Goal: Task Accomplishment & Management: Manage account settings

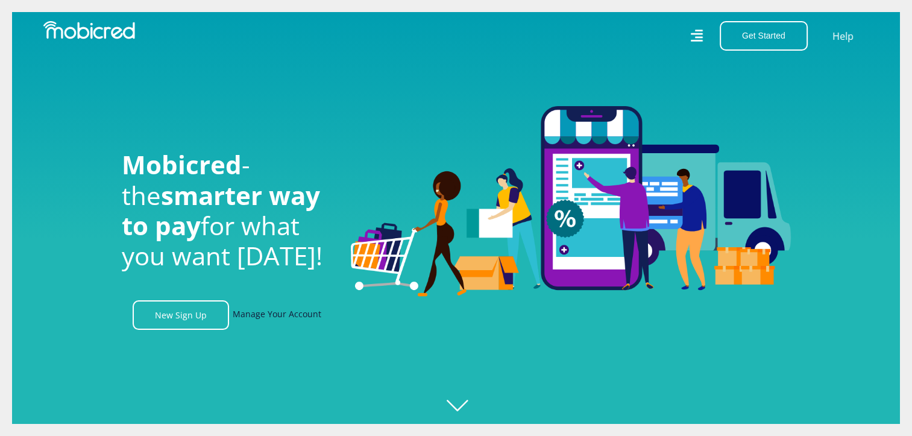
scroll to position [0, 858]
click at [281, 316] on link "Manage Your Account" at bounding box center [277, 315] width 89 height 30
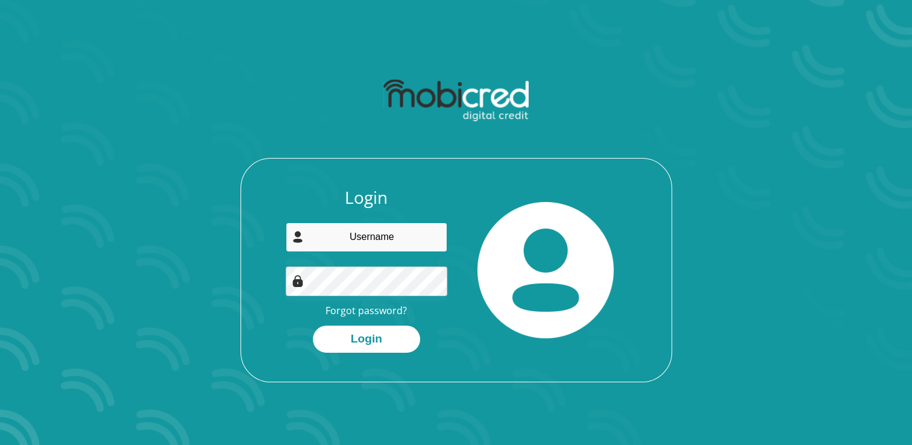
click at [348, 245] on input "email" at bounding box center [366, 237] width 161 height 30
type input "nykchuma@gmail.com"
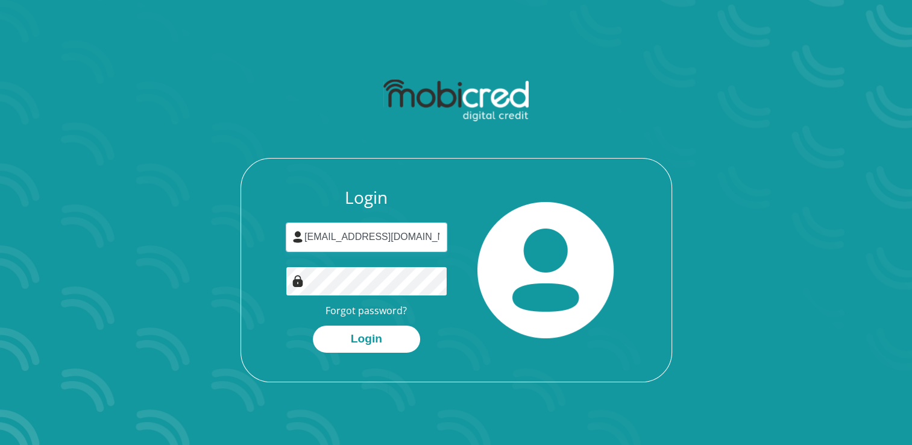
click at [313, 325] on button "Login" at bounding box center [366, 338] width 107 height 27
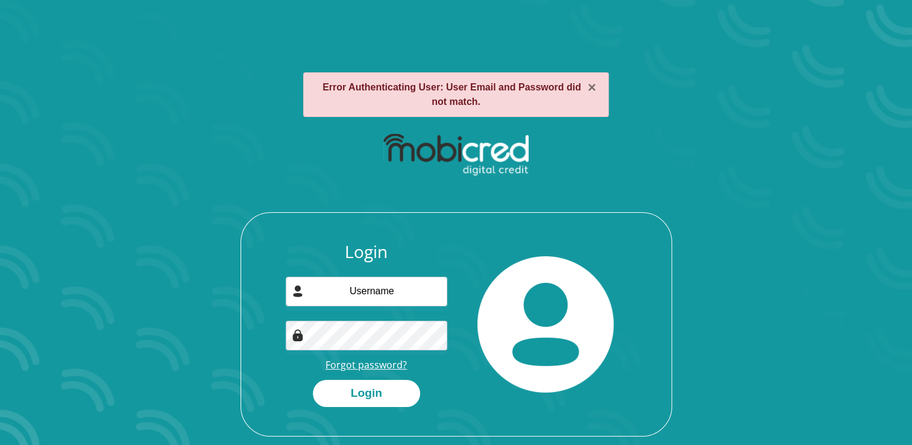
click at [364, 366] on link "Forgot password?" at bounding box center [365, 364] width 81 height 13
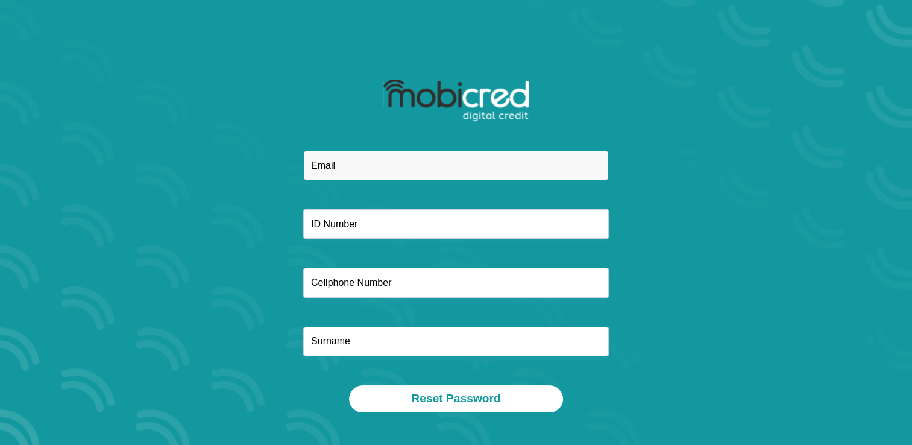
click at [358, 166] on input "email" at bounding box center [455, 166] width 305 height 30
type input "[EMAIL_ADDRESS][DOMAIN_NAME]"
type input "+27 711575981"
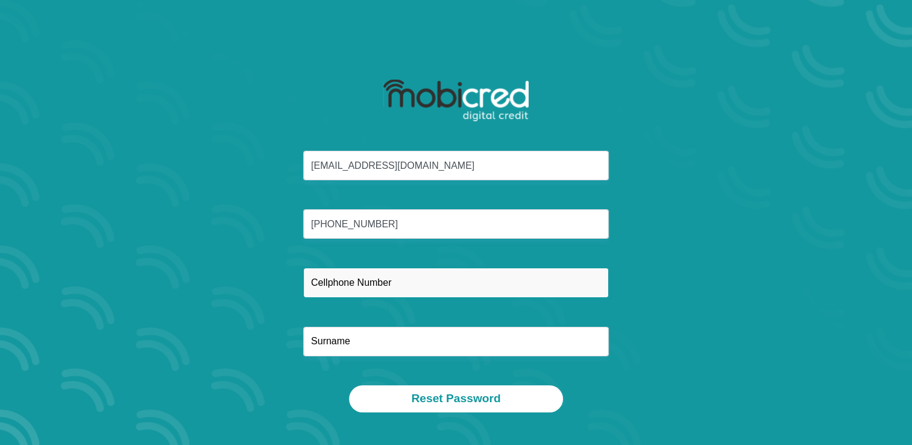
type input "+27 711575981"
type input "Chuma"
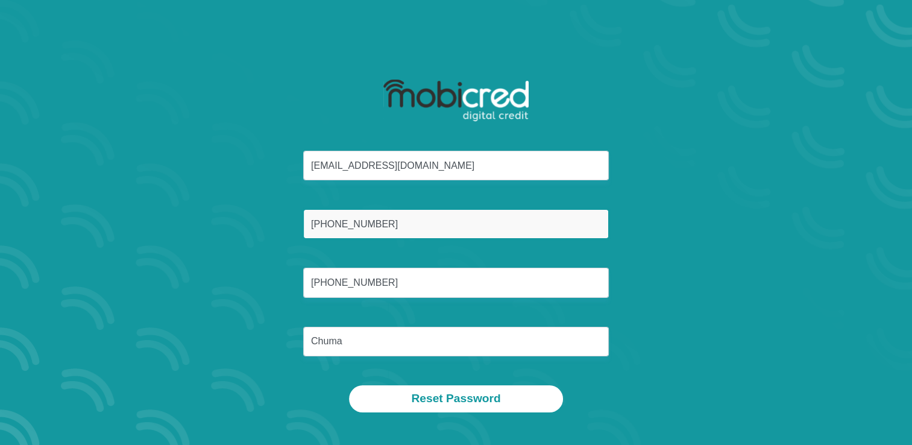
click at [384, 228] on input "+27 711575981" at bounding box center [455, 224] width 305 height 30
type input "+"
type input "8602090318085"
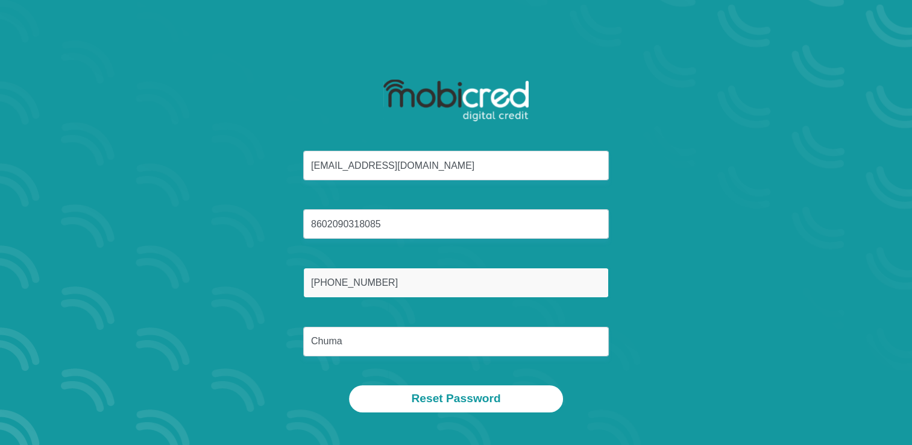
click at [388, 289] on input "+27 711575981" at bounding box center [455, 283] width 305 height 30
type input "+"
type input "0711575981"
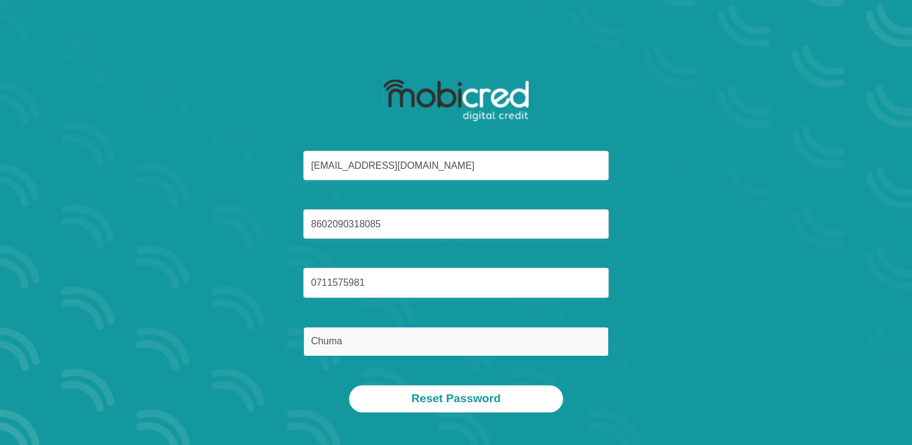
click at [547, 334] on input "Chuma" at bounding box center [455, 342] width 305 height 30
type input "C"
type input "Chuma"
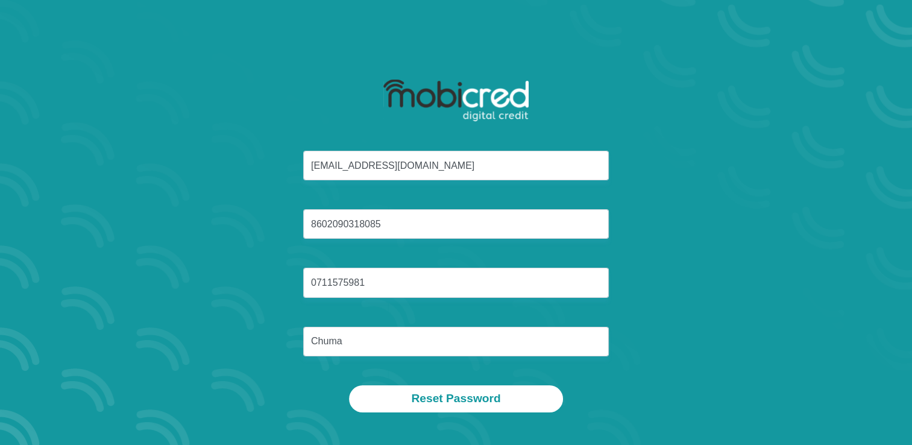
click at [575, 404] on div "Reset Password" at bounding box center [456, 398] width 629 height 27
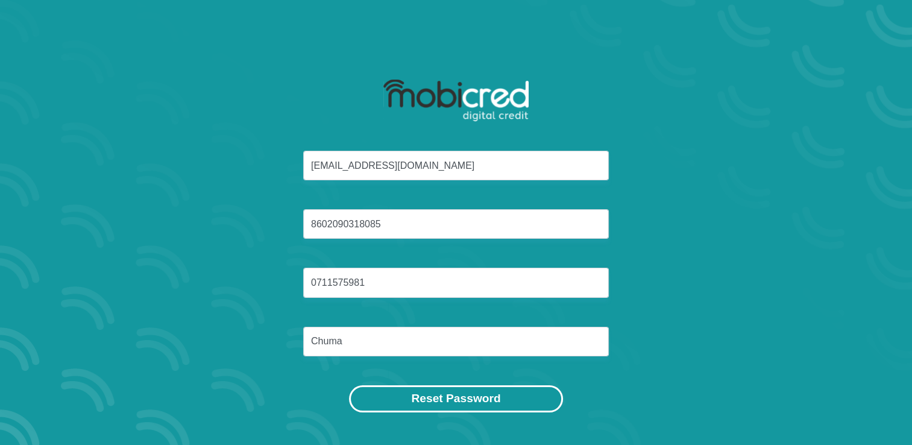
click at [483, 397] on button "Reset Password" at bounding box center [455, 398] width 213 height 27
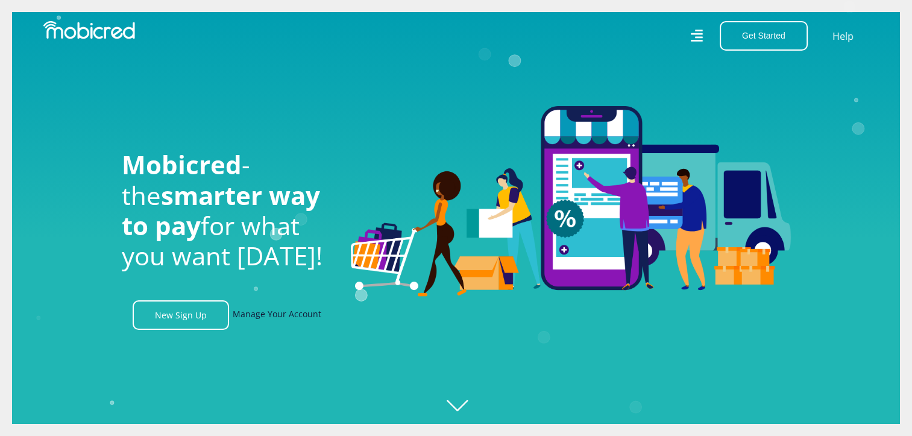
click at [301, 311] on link "Manage Your Account" at bounding box center [277, 315] width 89 height 30
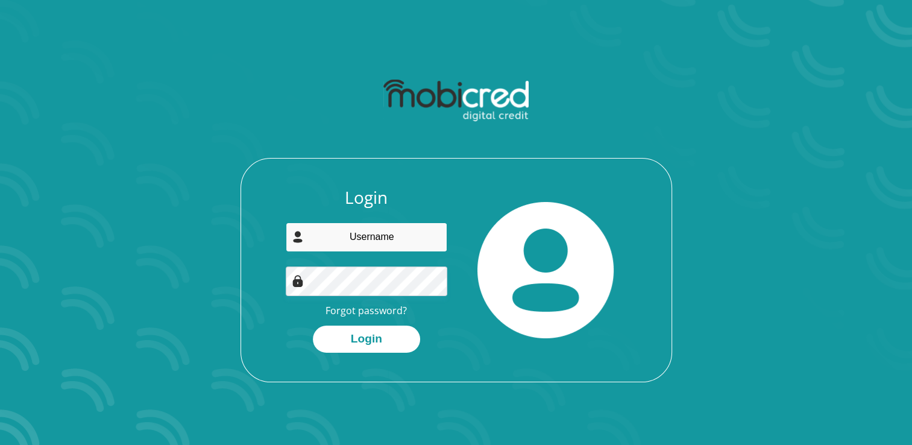
click at [354, 234] on input "email" at bounding box center [366, 237] width 161 height 30
type input "nykchuma@gmail.com"
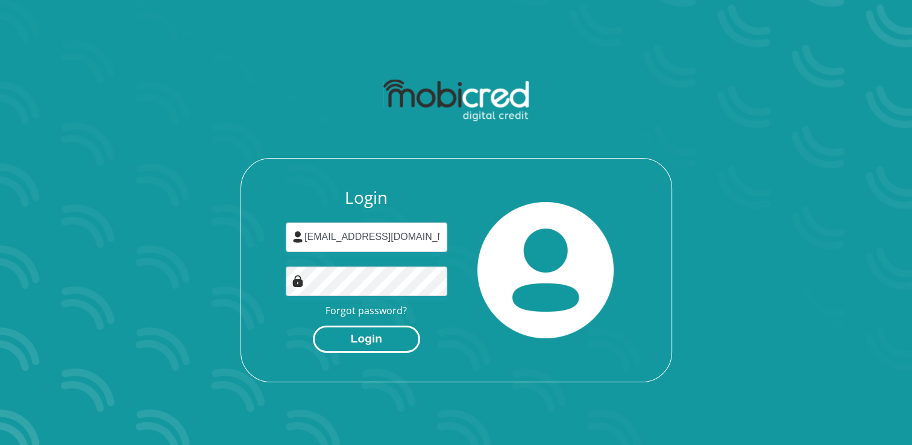
click at [357, 345] on button "Login" at bounding box center [366, 338] width 107 height 27
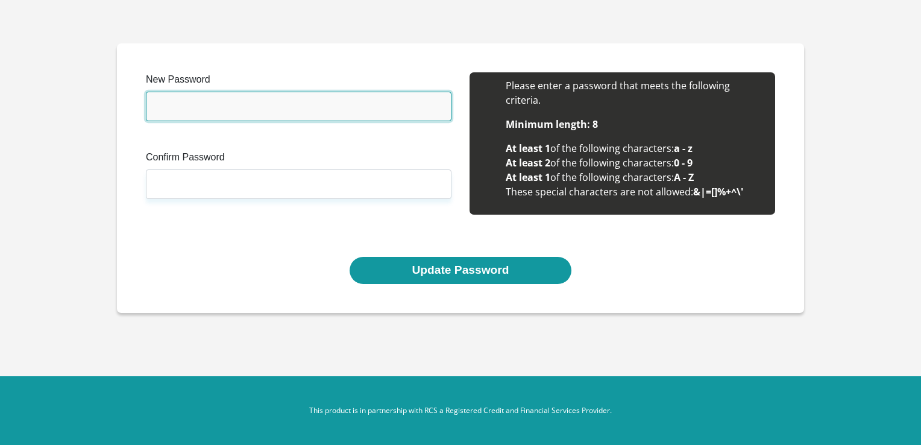
click at [321, 107] on input "New Password" at bounding box center [298, 107] width 305 height 30
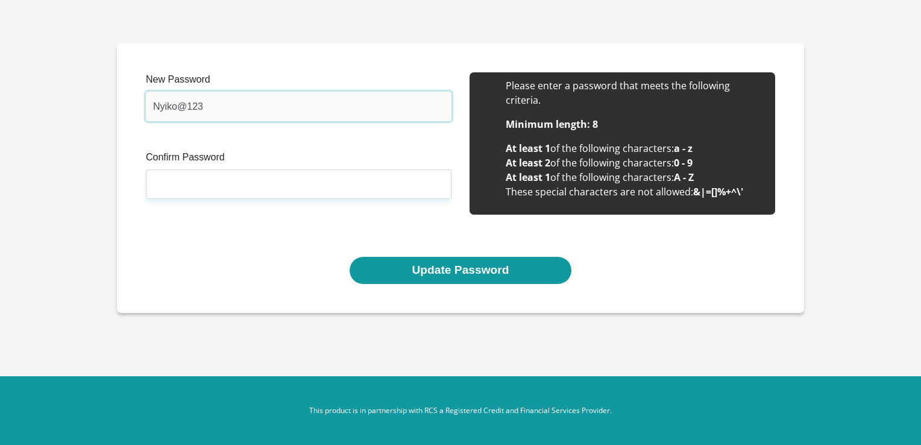
type input "Nyiko@123"
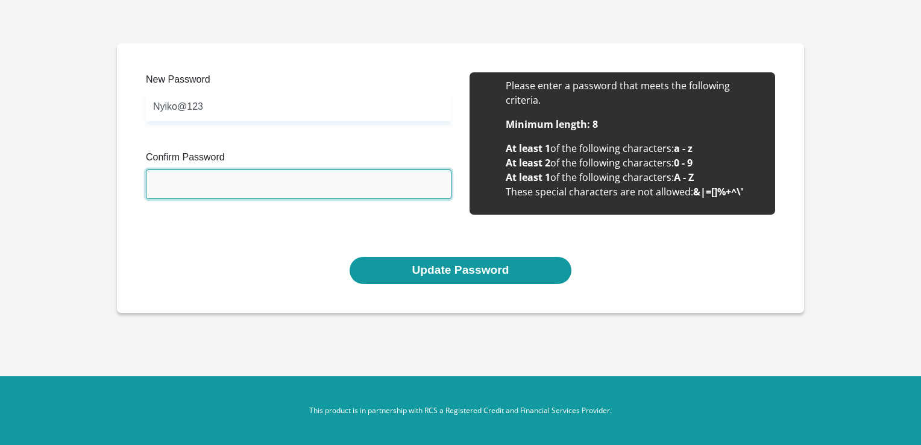
click at [281, 180] on input "Confirm Password" at bounding box center [298, 184] width 305 height 30
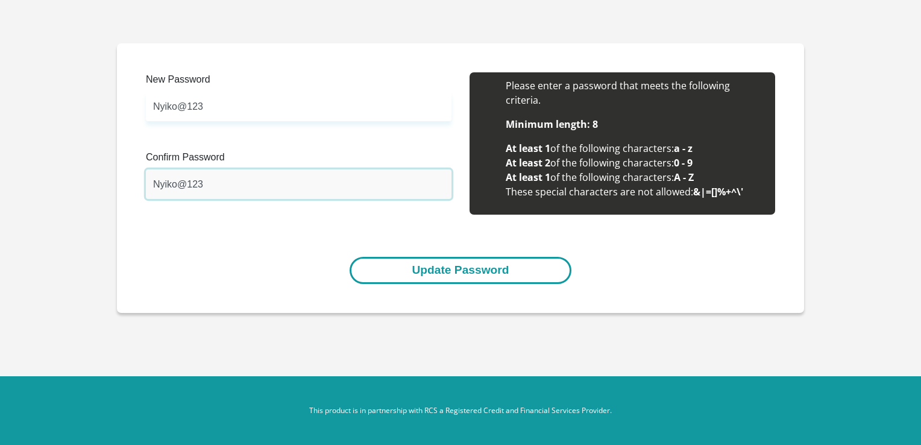
type input "Nyiko@123"
click at [448, 266] on button "Update Password" at bounding box center [459, 270] width 221 height 27
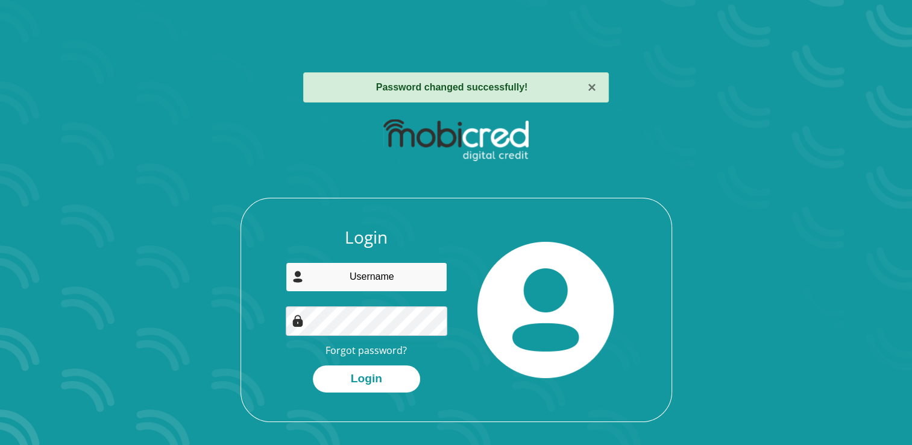
click at [415, 281] on input "email" at bounding box center [366, 277] width 161 height 30
type input "[EMAIL_ADDRESS][DOMAIN_NAME]"
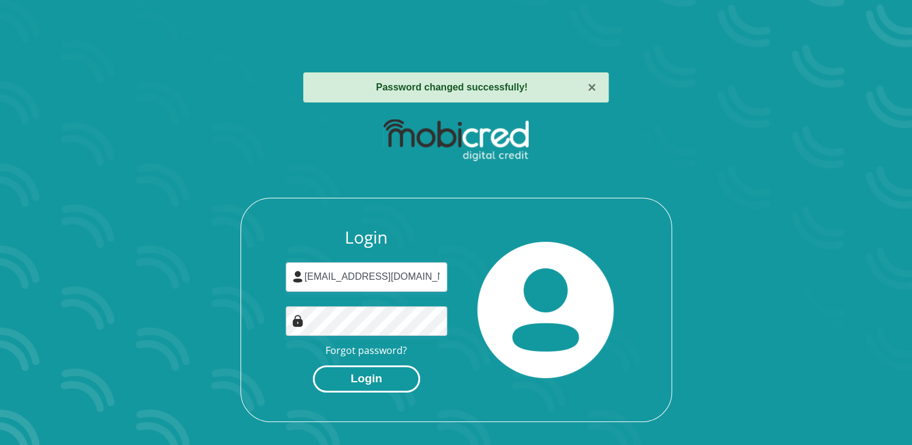
click at [354, 384] on button "Login" at bounding box center [366, 378] width 107 height 27
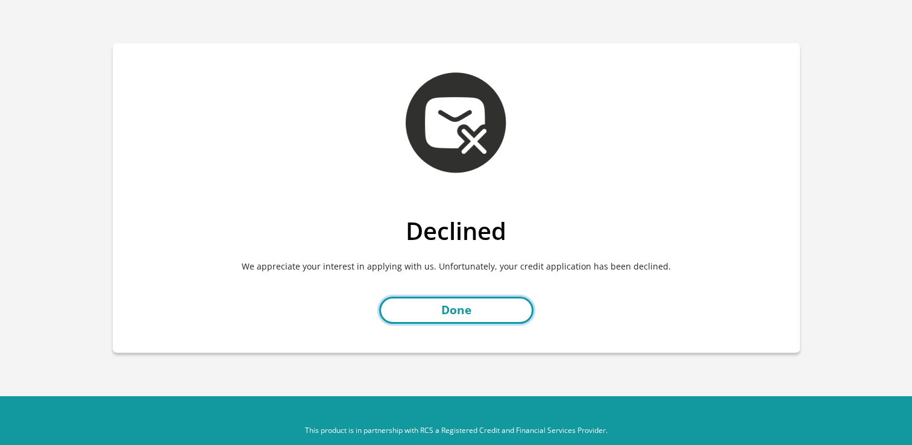
click at [472, 314] on link "Done" at bounding box center [456, 309] width 154 height 27
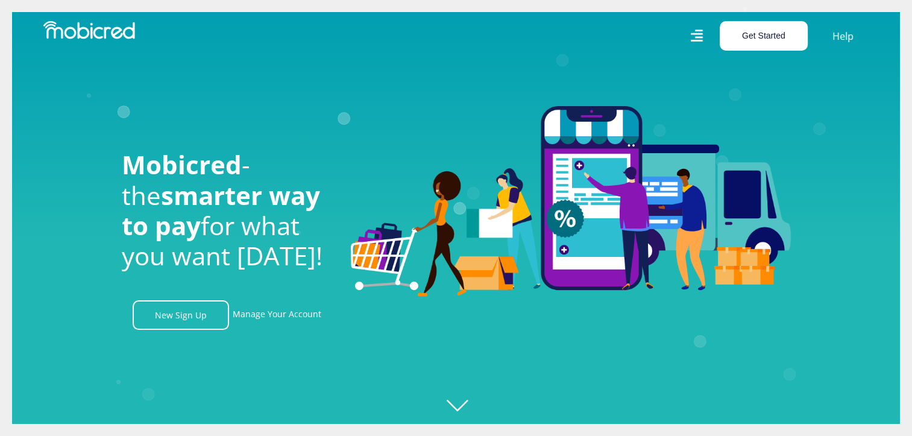
scroll to position [0, 858]
click at [773, 40] on button "Get Started" at bounding box center [763, 36] width 88 height 30
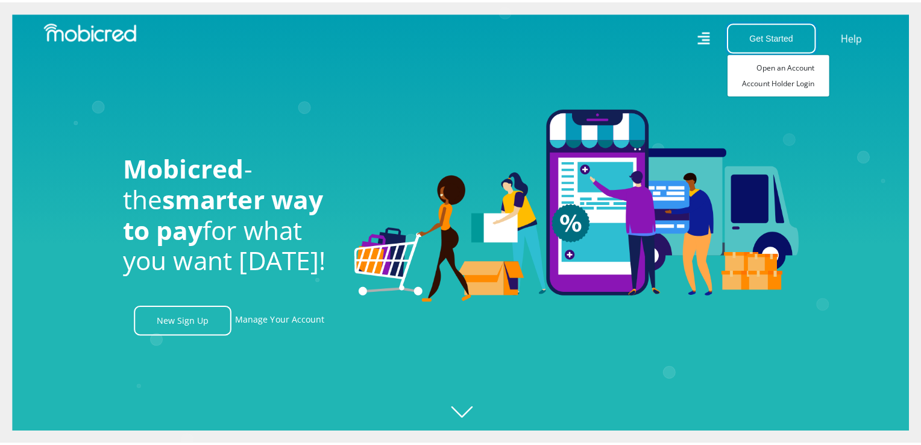
scroll to position [0, 1545]
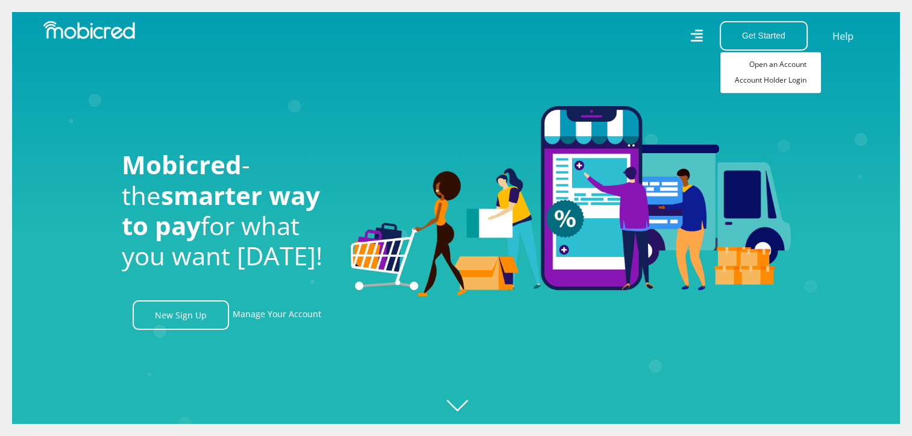
click at [699, 37] on icon at bounding box center [696, 36] width 12 height 12
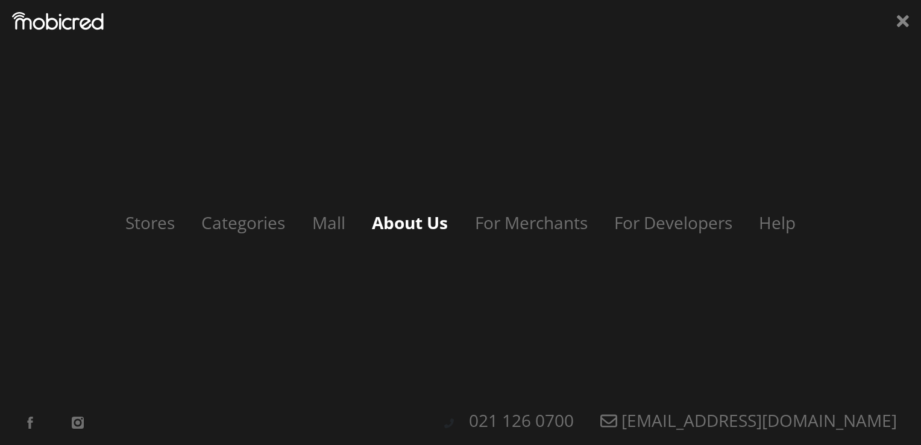
scroll to position [0, 2747]
click at [435, 221] on link "About Us" at bounding box center [410, 222] width 100 height 23
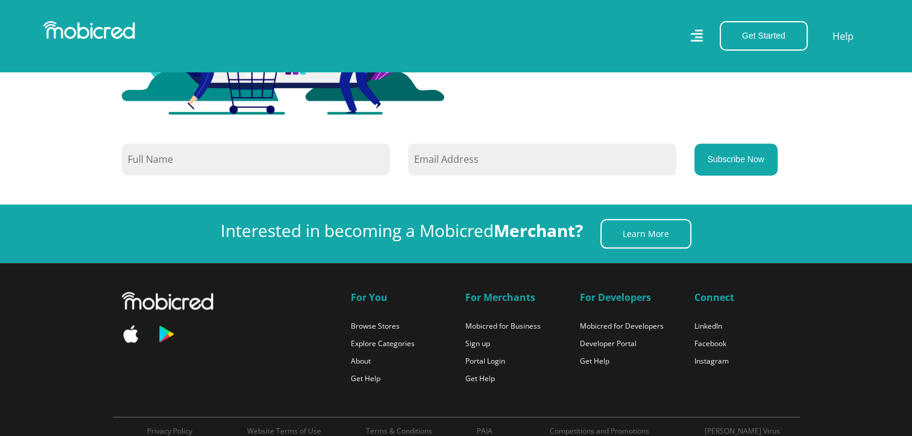
scroll to position [1180, 0]
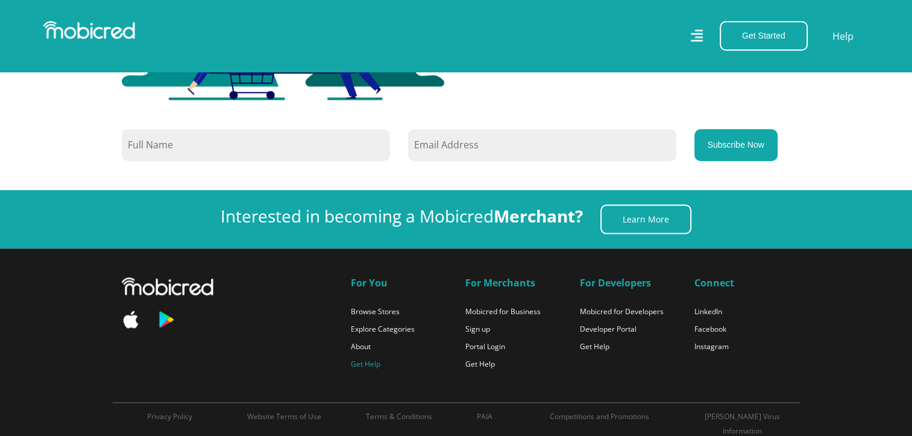
click at [372, 363] on link "Get Help" at bounding box center [366, 363] width 30 height 10
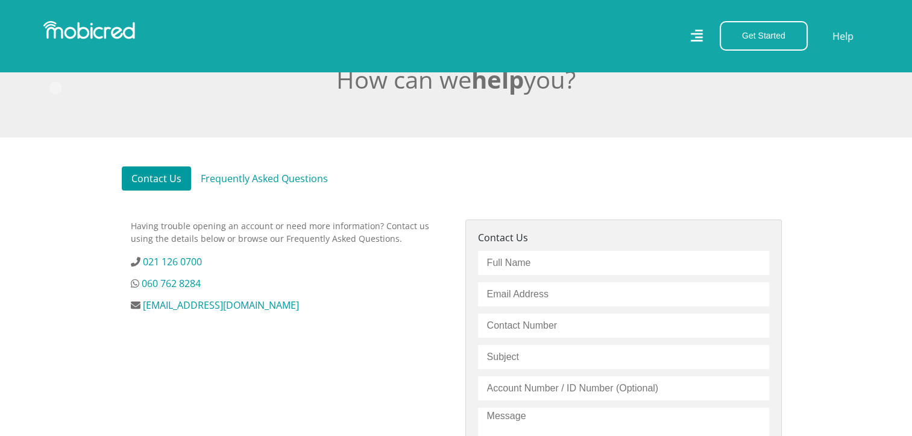
scroll to position [296, 0]
